Goal: Browse casually

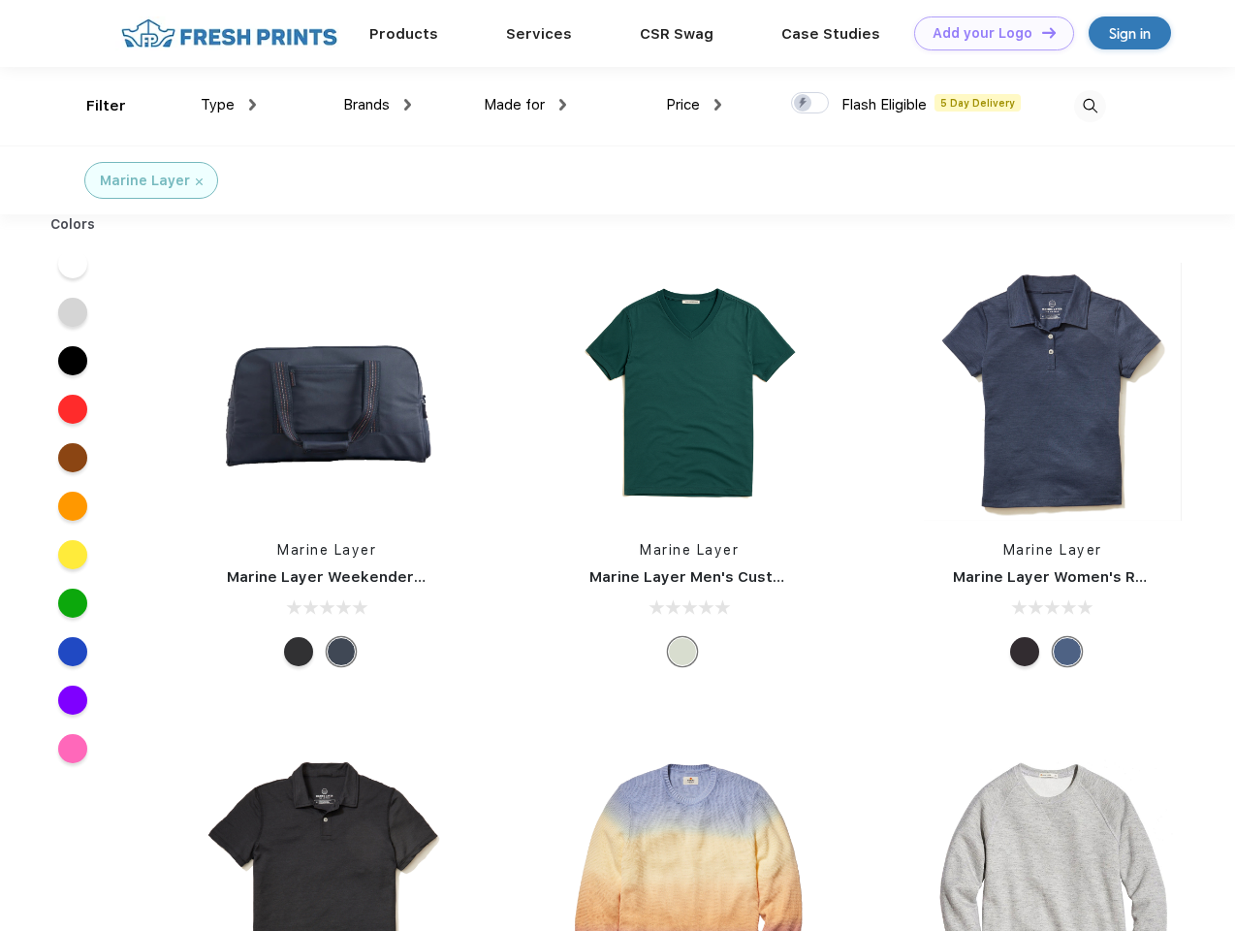
click at [987, 33] on link "Add your Logo Design Tool" at bounding box center [994, 33] width 160 height 34
click at [0, 0] on div "Design Tool" at bounding box center [0, 0] width 0 height 0
click at [1040, 32] on link "Add your Logo Design Tool" at bounding box center [994, 33] width 160 height 34
click at [93, 106] on div "Filter" at bounding box center [106, 106] width 40 height 22
click at [229, 105] on span "Type" at bounding box center [218, 104] width 34 height 17
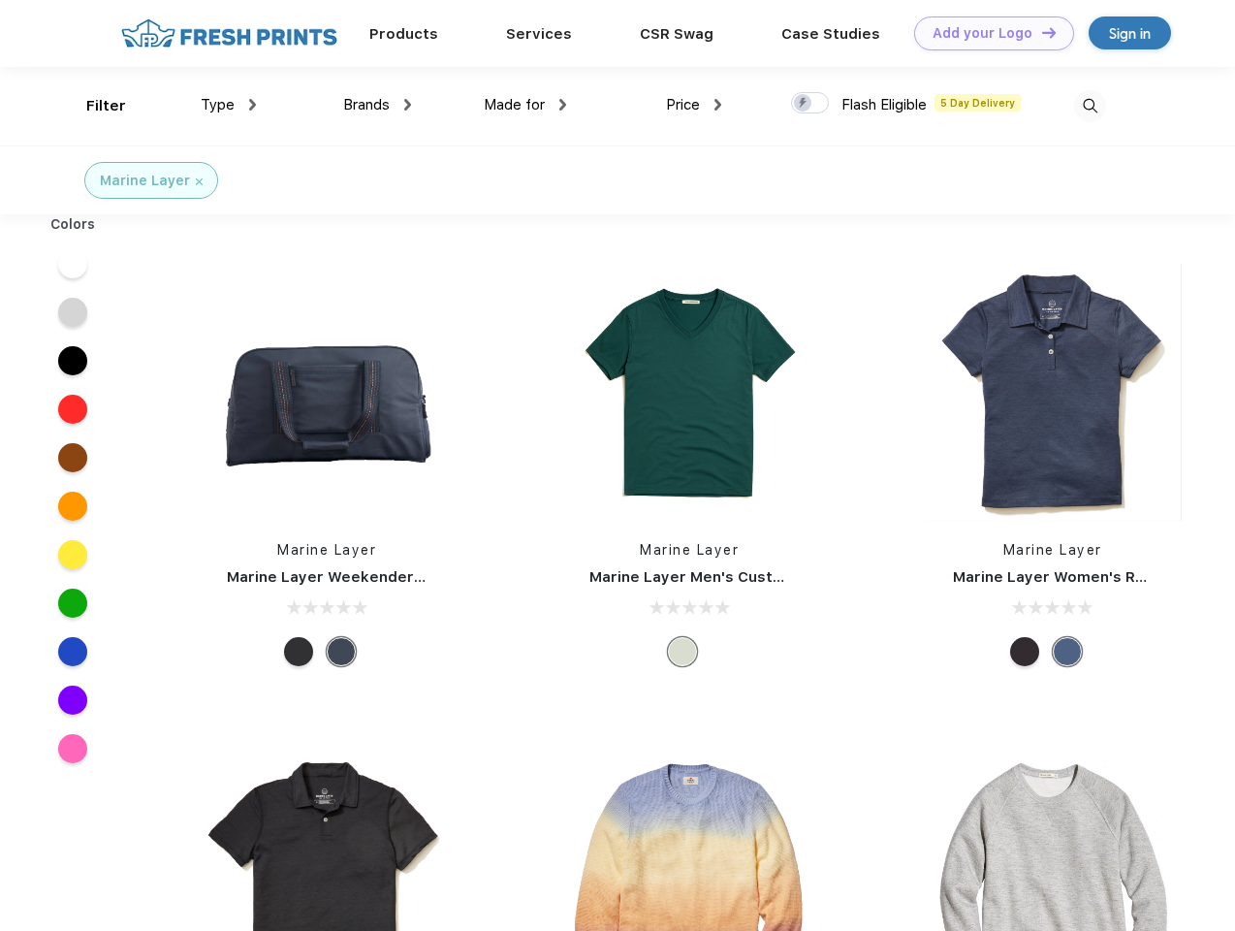
click at [377, 105] on span "Brands" at bounding box center [366, 104] width 47 height 17
click at [525, 105] on span "Made for" at bounding box center [514, 104] width 61 height 17
click at [694, 105] on span "Price" at bounding box center [683, 104] width 34 height 17
click at [810, 104] on div at bounding box center [810, 102] width 38 height 21
click at [804, 104] on input "checkbox" at bounding box center [797, 97] width 13 height 13
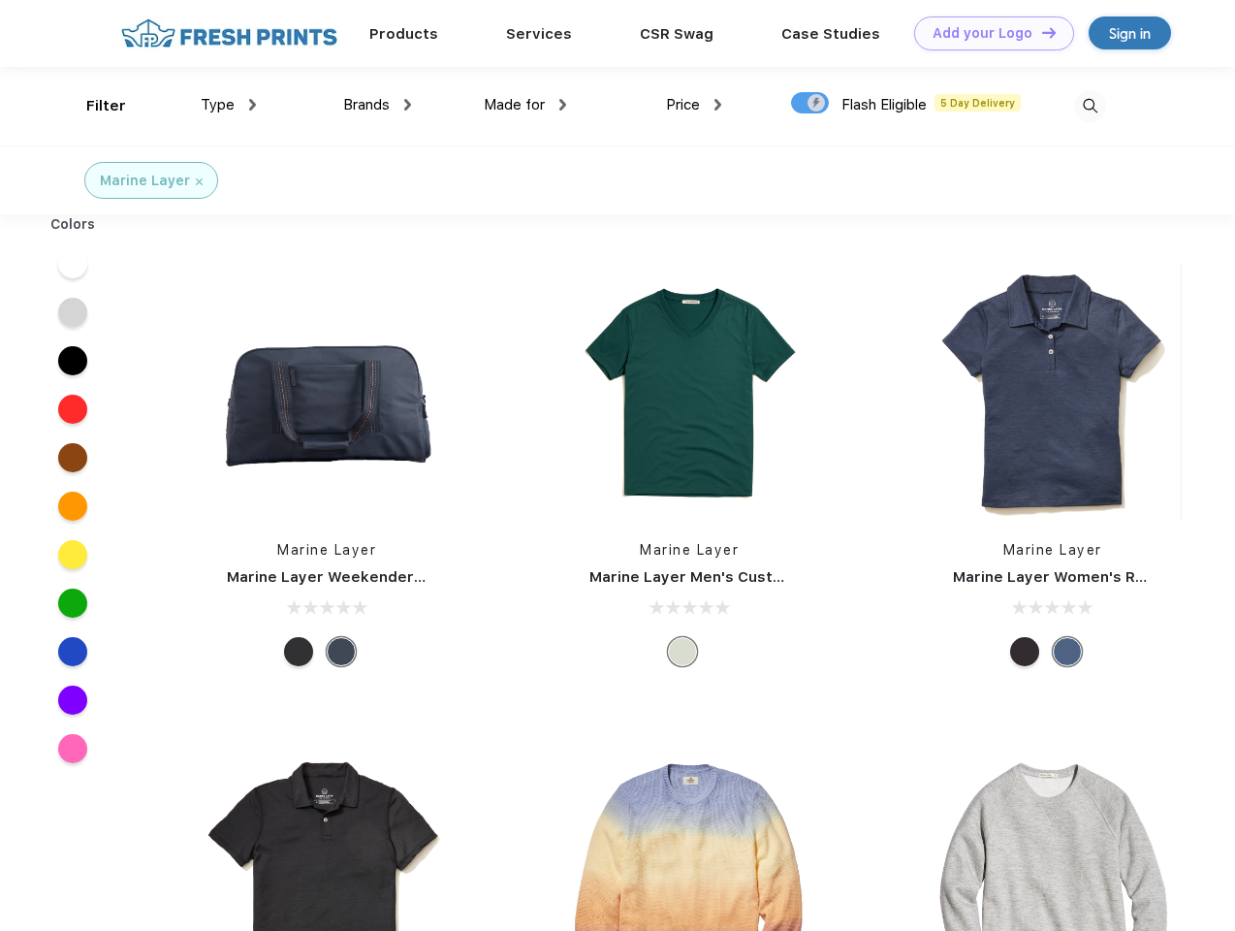
click at [1090, 106] on img at bounding box center [1090, 106] width 32 height 32
